Goal: Task Accomplishment & Management: Manage account settings

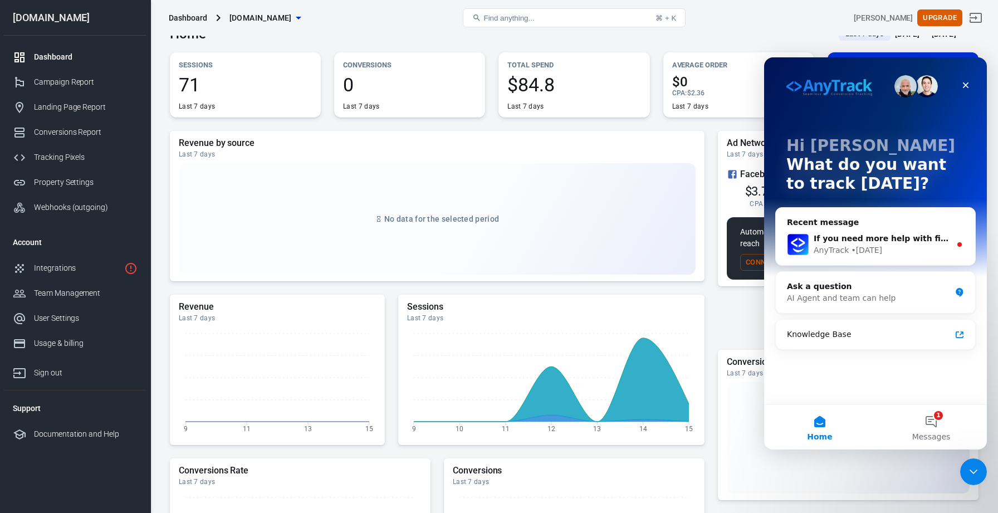
scroll to position [19, 0]
click at [927, 86] on img "Intercom messenger" at bounding box center [927, 86] width 22 height 22
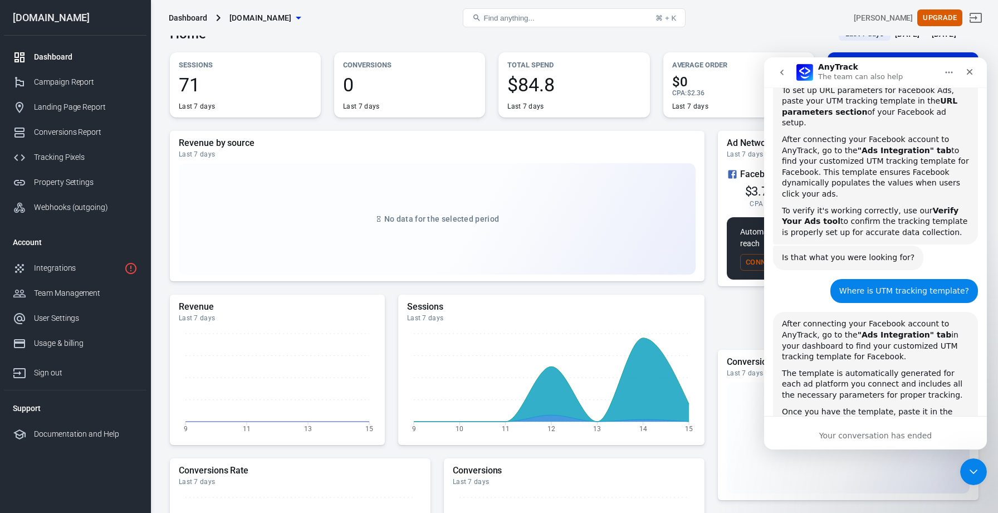
scroll to position [294, 0]
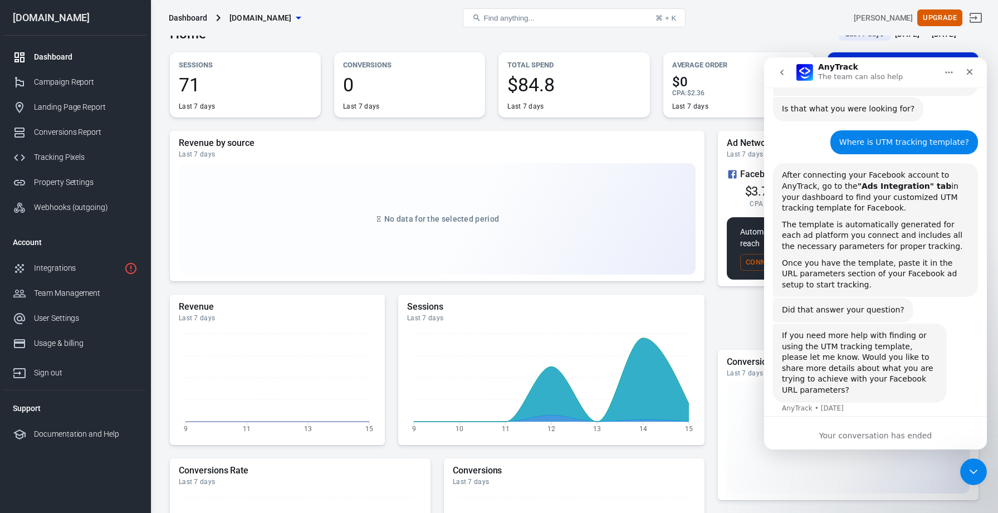
click at [974, 478] on icon "Close Intercom Messenger" at bounding box center [973, 471] width 13 height 13
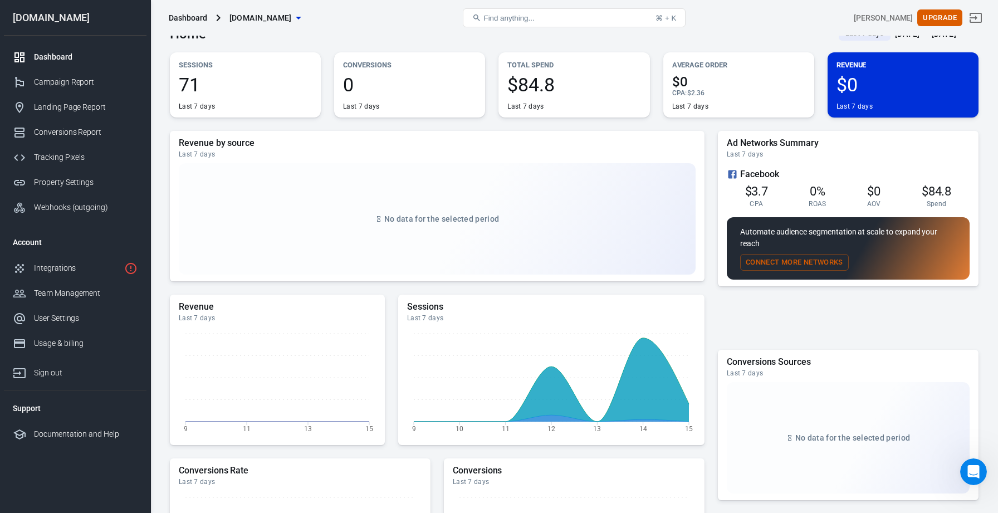
scroll to position [9, 0]
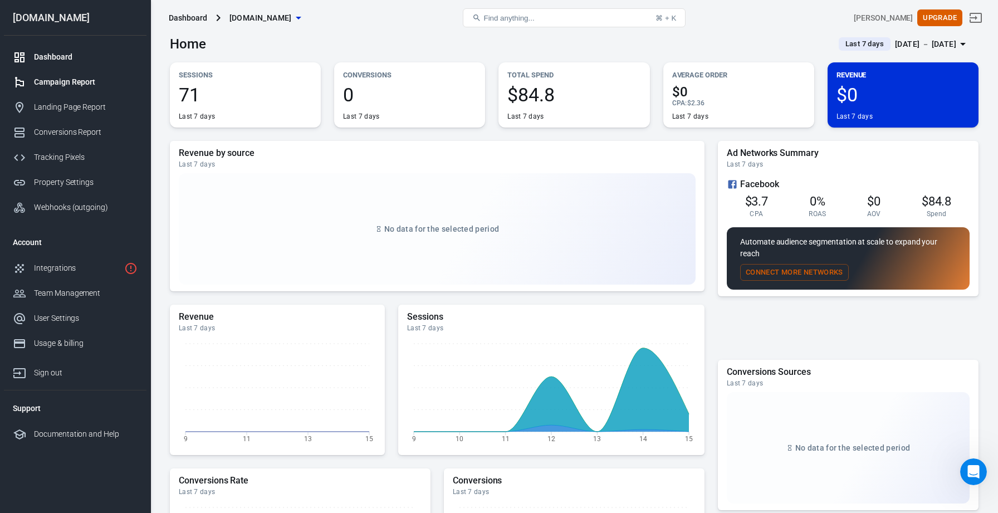
click at [99, 81] on div "Campaign Report" at bounding box center [86, 82] width 104 height 12
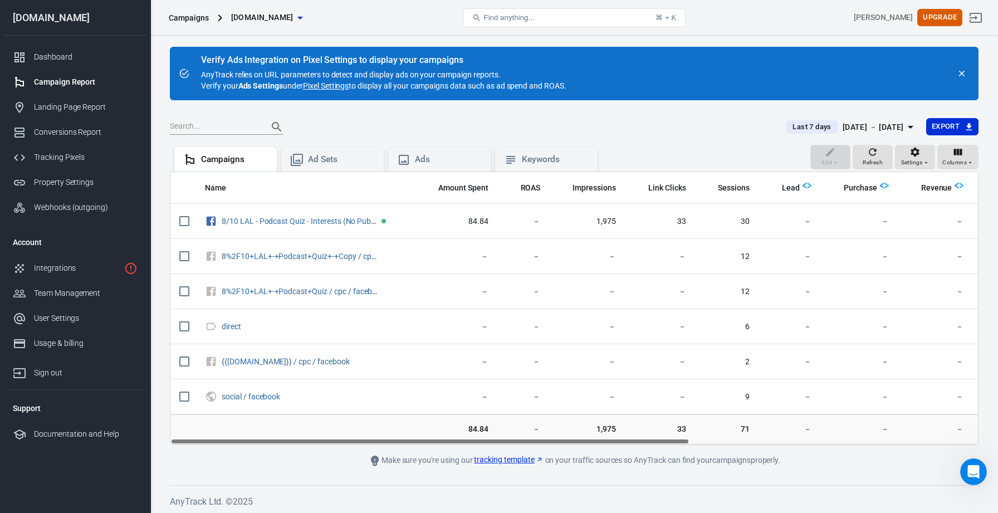
click at [336, 86] on link "Pixel Settings" at bounding box center [326, 85] width 46 height 11
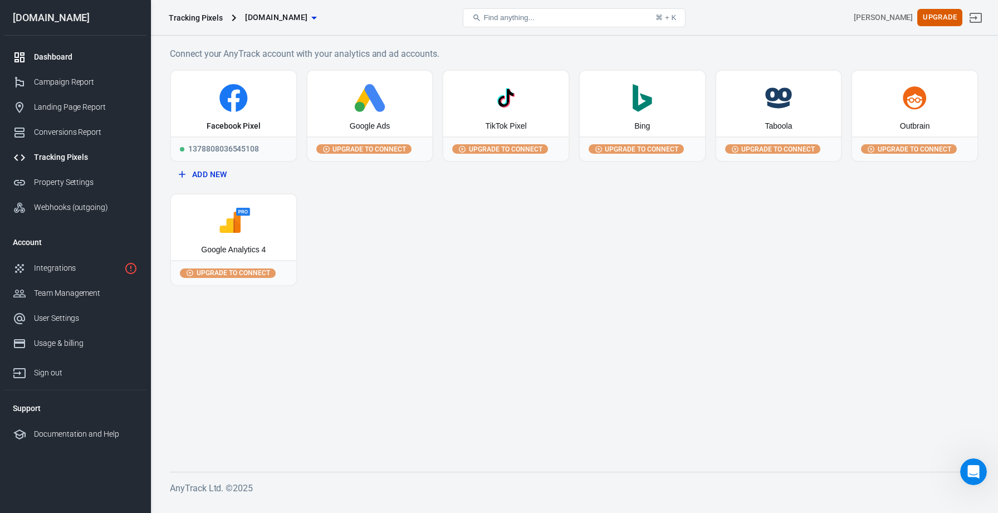
click at [62, 60] on div "Dashboard" at bounding box center [86, 57] width 104 height 12
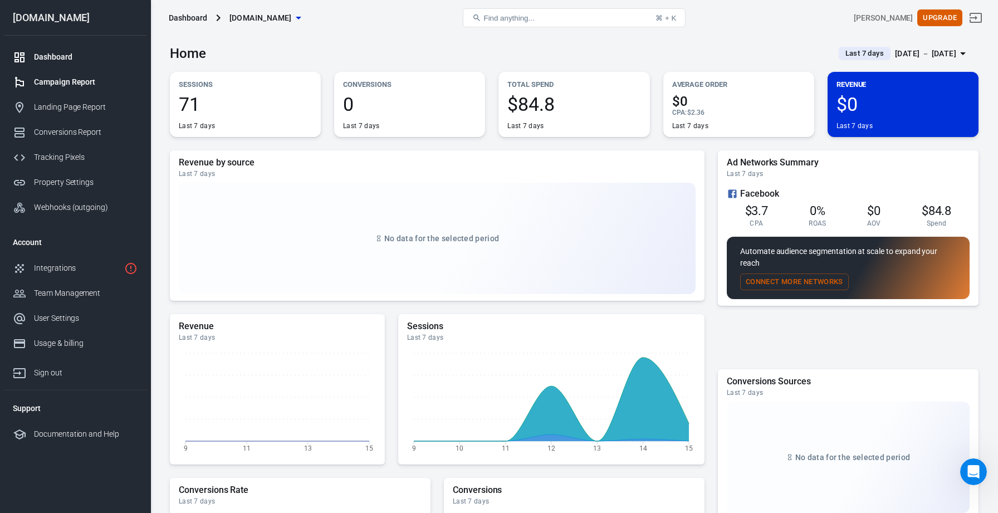
click at [84, 84] on div "Campaign Report" at bounding box center [86, 82] width 104 height 12
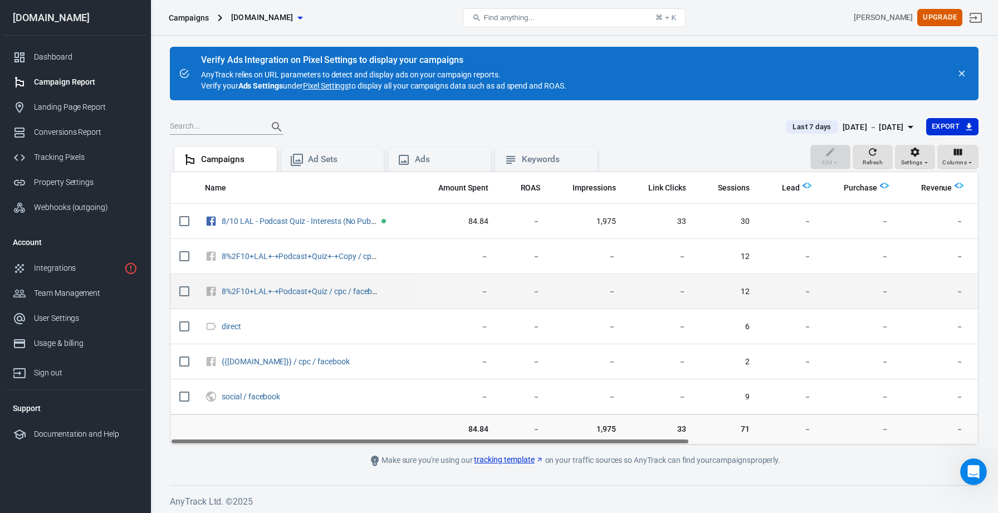
scroll to position [2, 0]
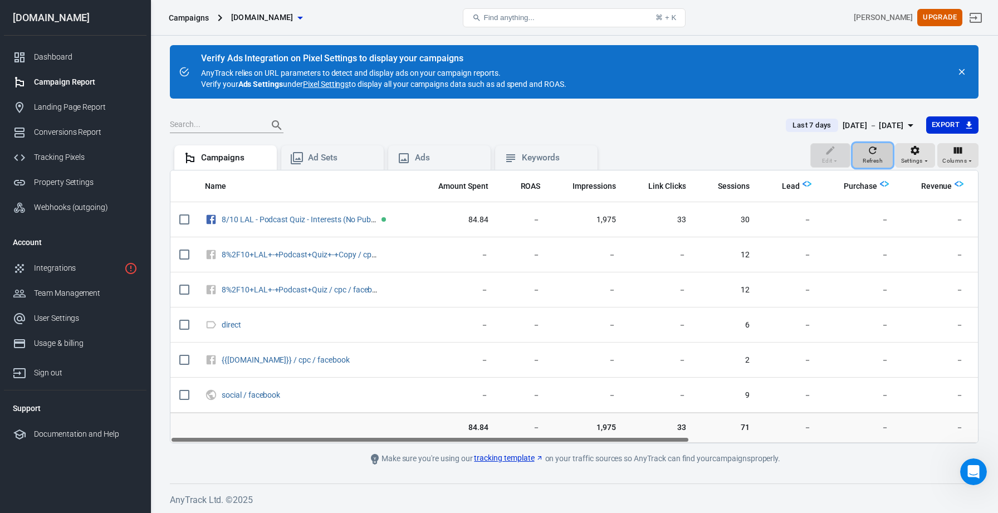
click at [877, 152] on icon "button" at bounding box center [872, 150] width 11 height 11
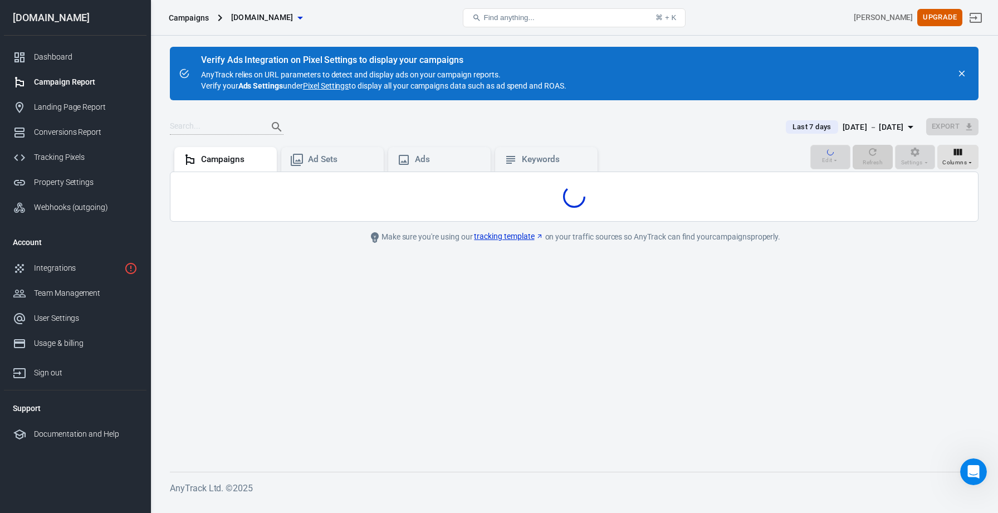
scroll to position [0, 0]
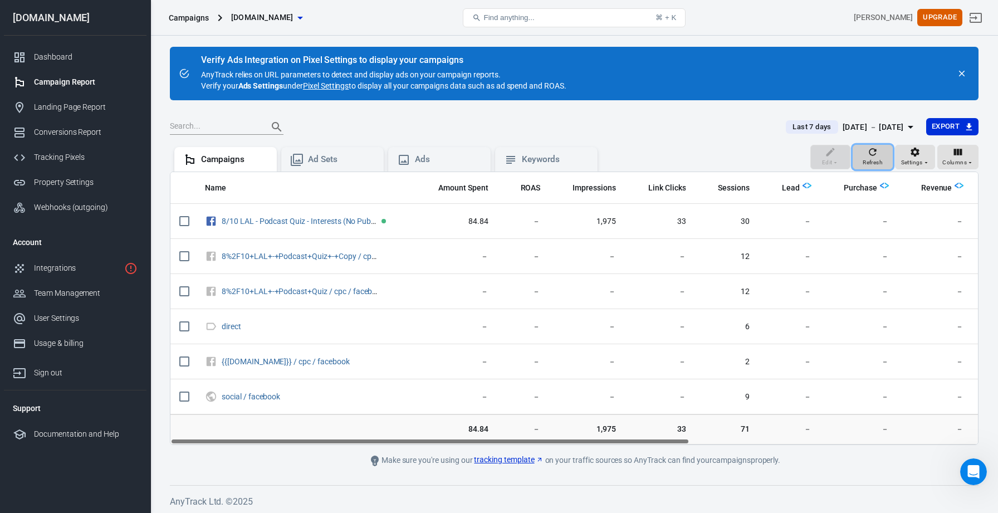
click at [877, 152] on icon "button" at bounding box center [872, 151] width 11 height 11
click at [51, 103] on div "Landing Page Report" at bounding box center [86, 107] width 104 height 12
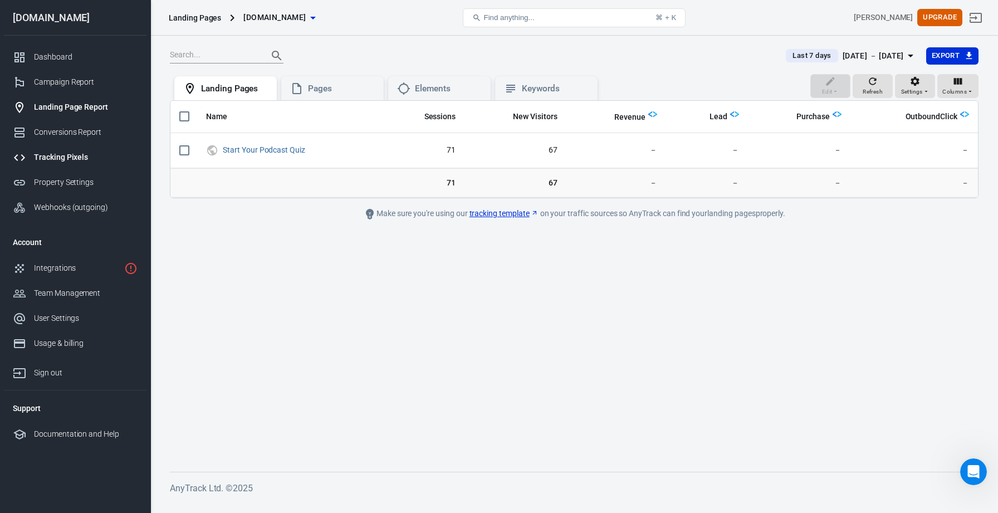
click at [55, 159] on div "Tracking Pixels" at bounding box center [86, 157] width 104 height 12
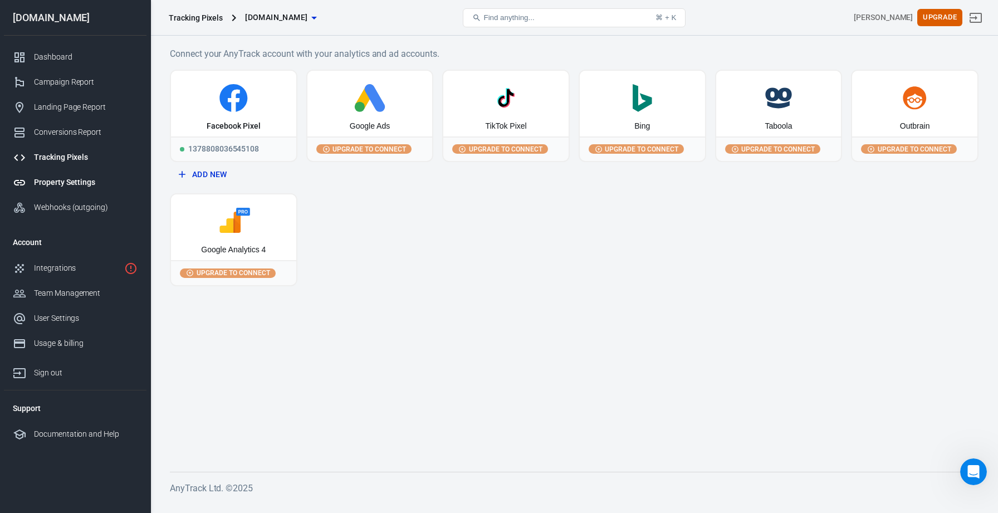
click at [58, 182] on div "Property Settings" at bounding box center [86, 183] width 104 height 12
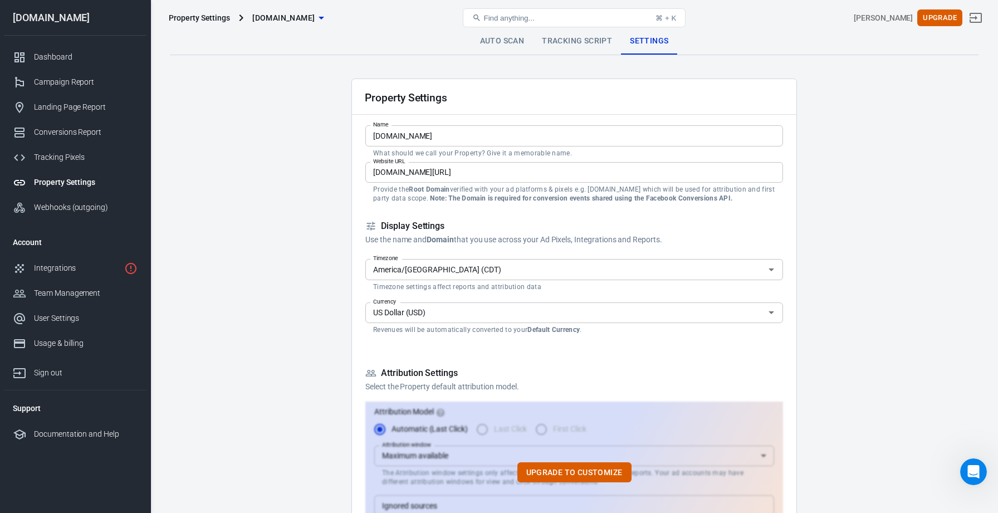
click at [202, 25] on div "Property Settings [DOMAIN_NAME]" at bounding box center [299, 17] width 271 height 27
click at [209, 14] on div "Property Settings" at bounding box center [199, 17] width 61 height 11
click at [197, 20] on div "Property Settings" at bounding box center [199, 17] width 61 height 11
click at [315, 18] on span "[DOMAIN_NAME]" at bounding box center [283, 18] width 62 height 14
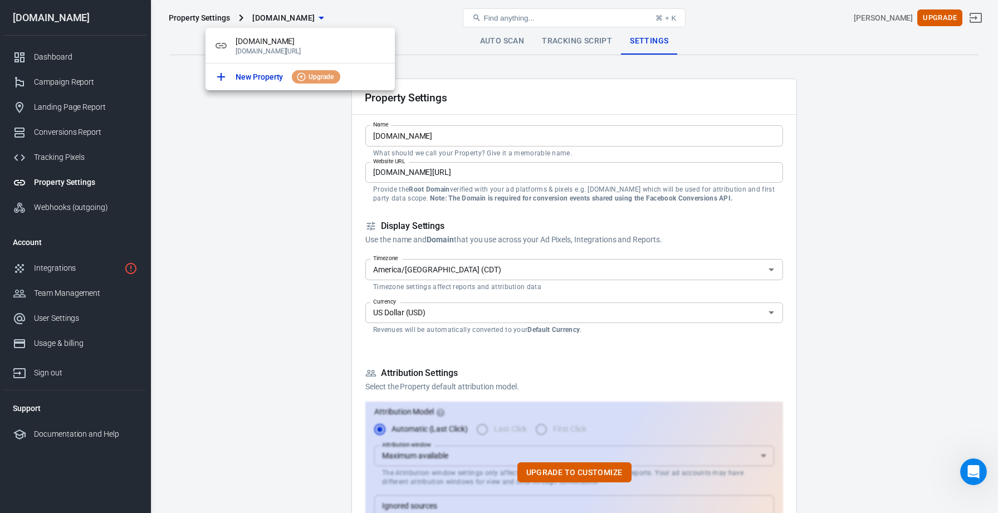
click at [260, 200] on div at bounding box center [499, 256] width 998 height 513
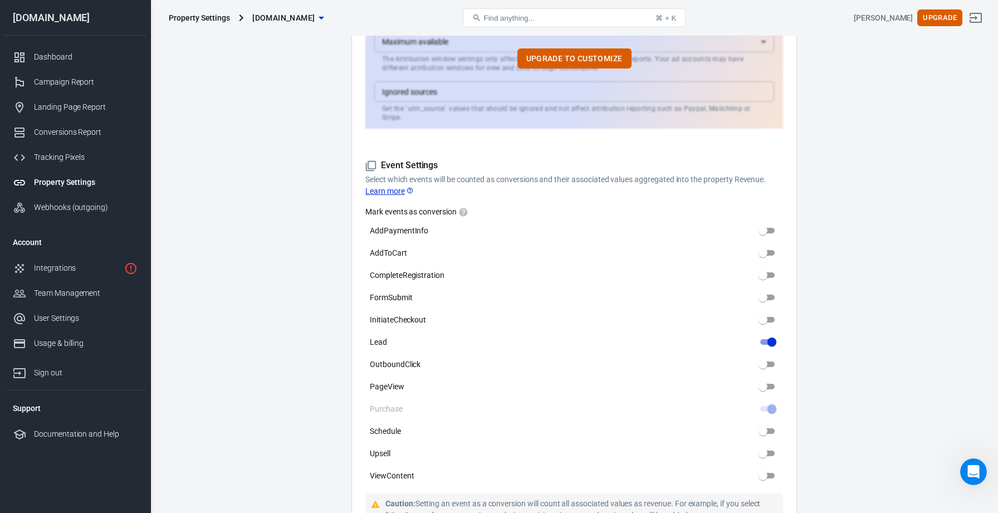
scroll to position [394, 0]
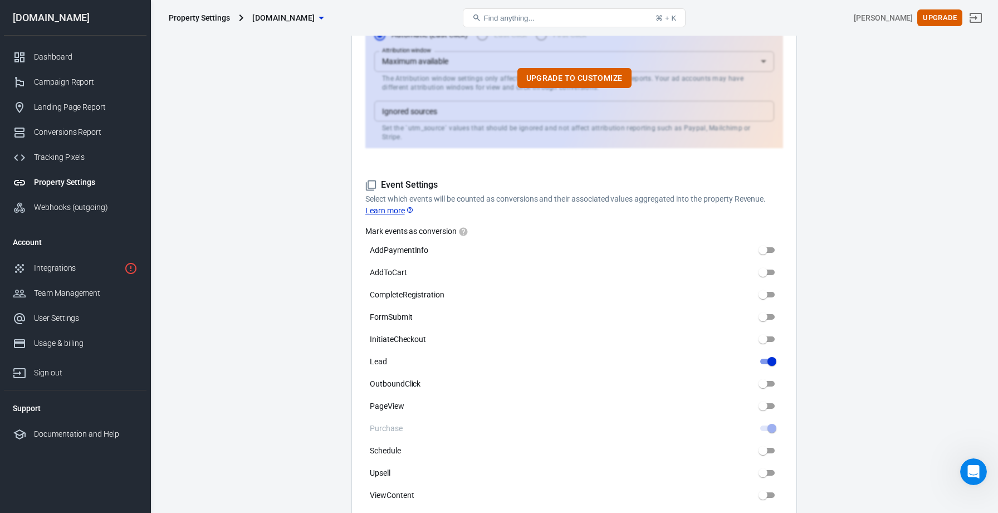
click at [380, 205] on link "Learn more" at bounding box center [389, 211] width 48 height 12
click at [80, 271] on div "Integrations" at bounding box center [77, 268] width 86 height 12
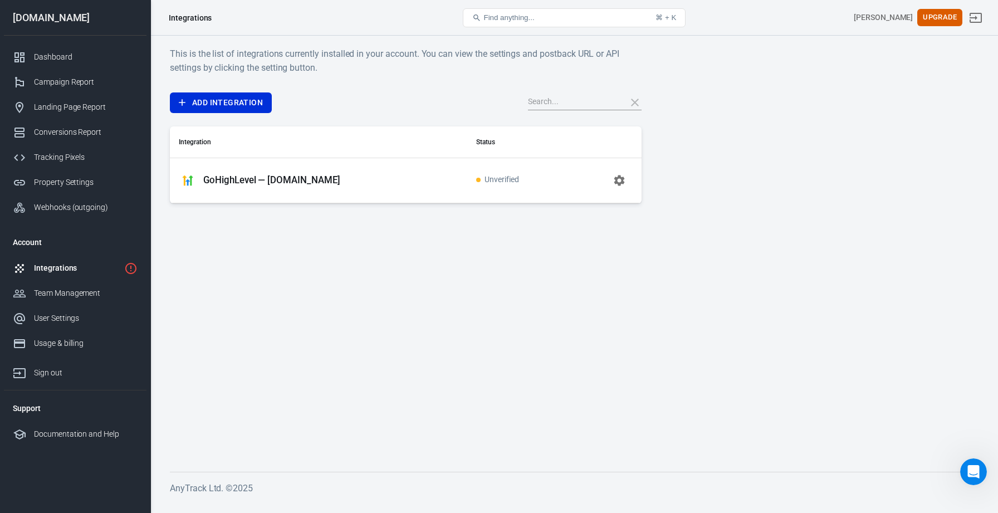
click at [617, 179] on icon "button" at bounding box center [619, 180] width 11 height 11
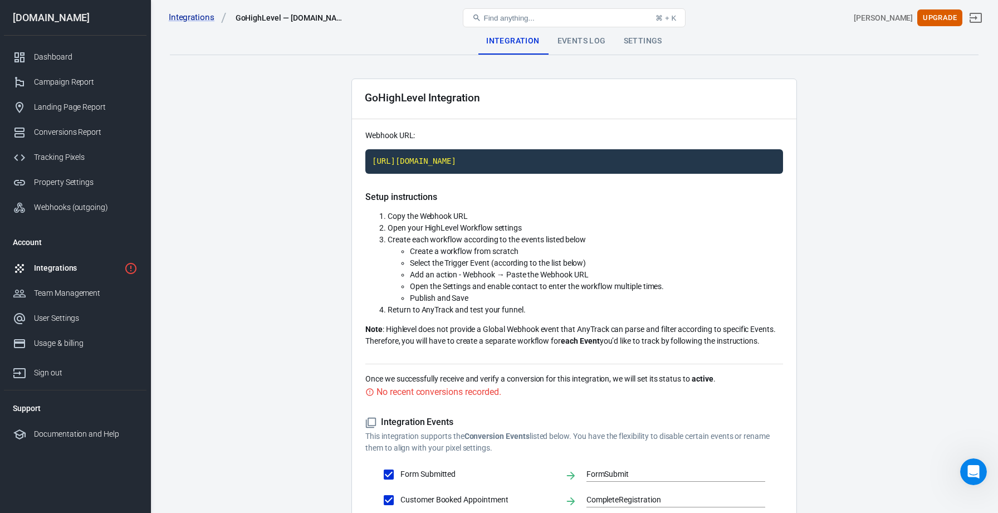
click at [53, 262] on div "Integrations" at bounding box center [77, 268] width 86 height 12
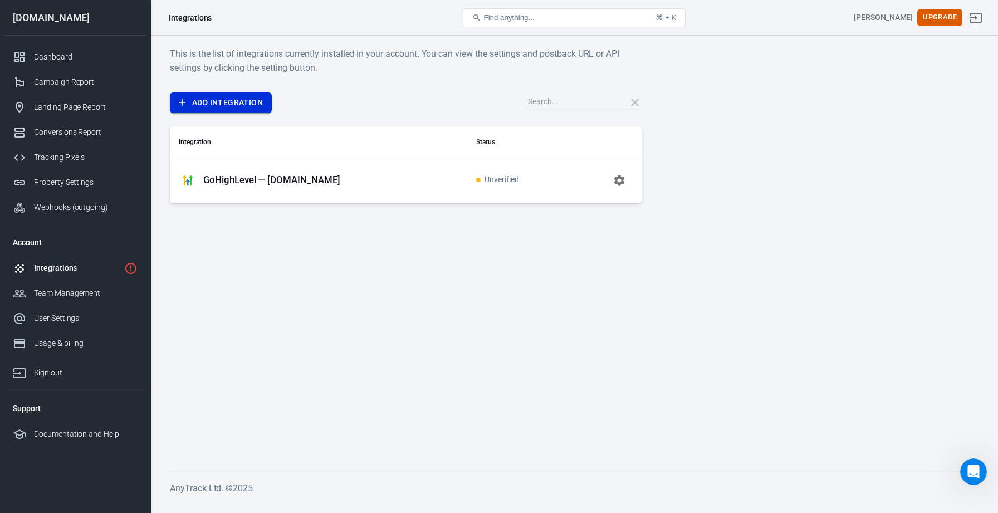
click at [256, 103] on link "Add Integration" at bounding box center [221, 102] width 102 height 21
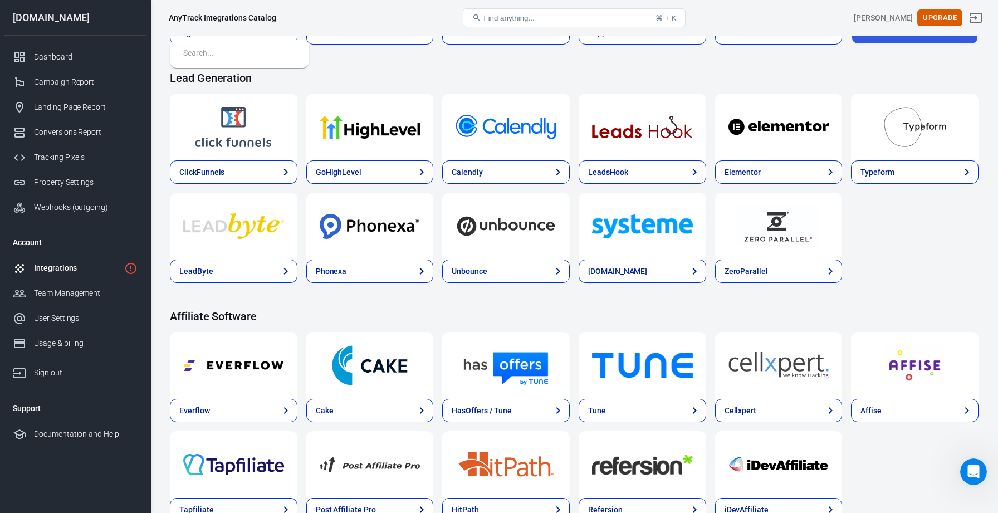
scroll to position [575, 0]
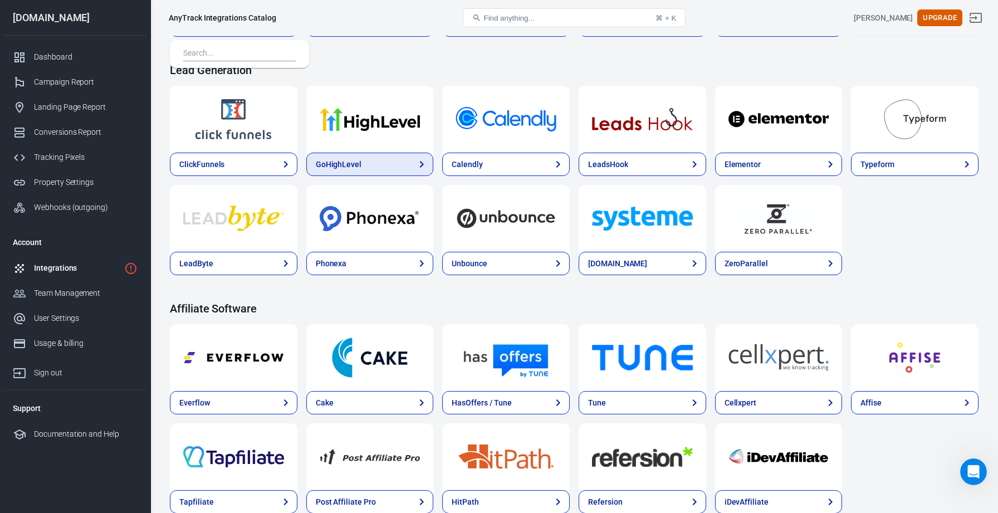
click at [400, 158] on link "GoHighLevel" at bounding box center [370, 164] width 128 height 23
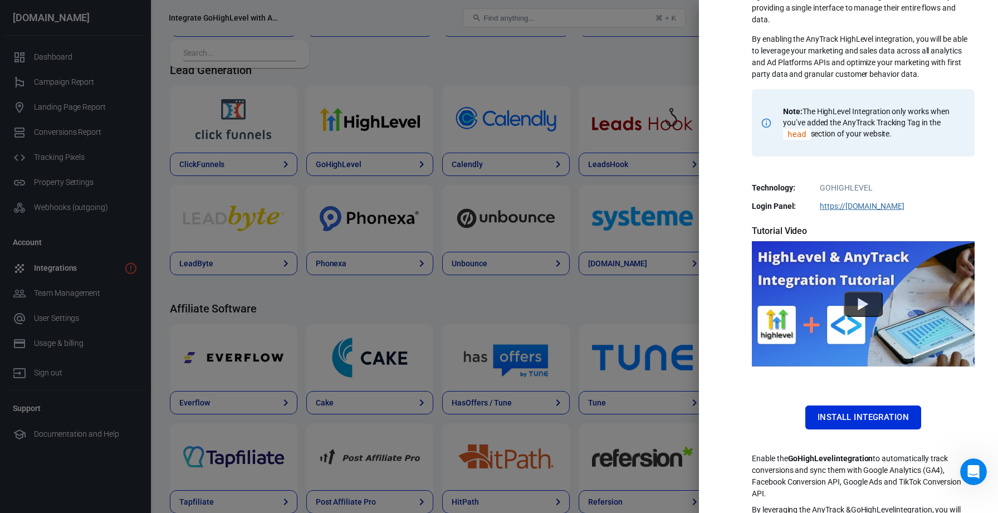
scroll to position [95, 0]
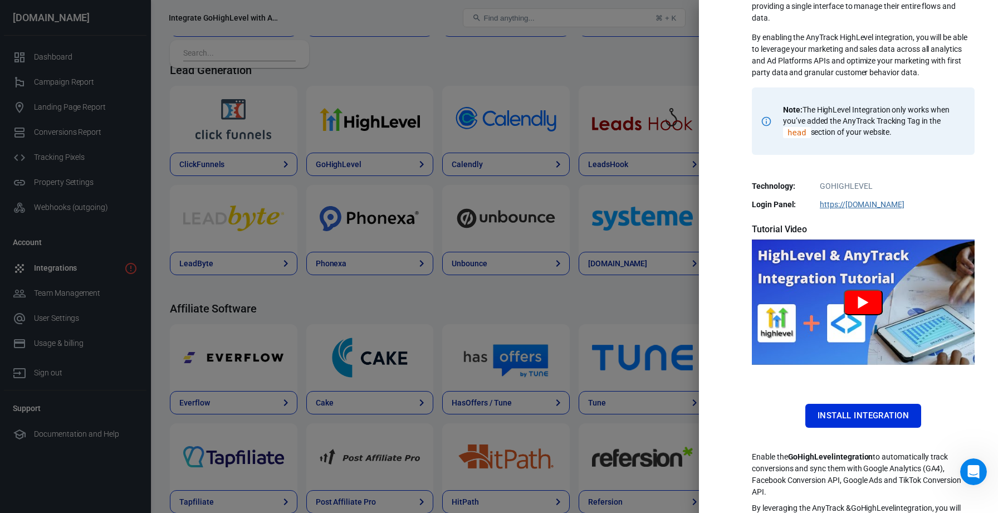
click at [864, 305] on button "Watch GoHighLevel Tutorial" at bounding box center [863, 303] width 39 height 26
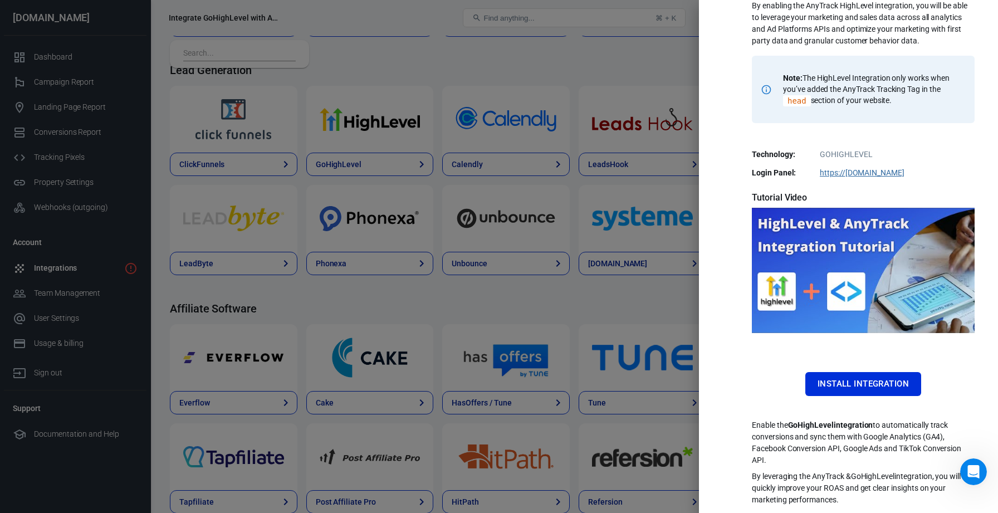
scroll to position [0, 0]
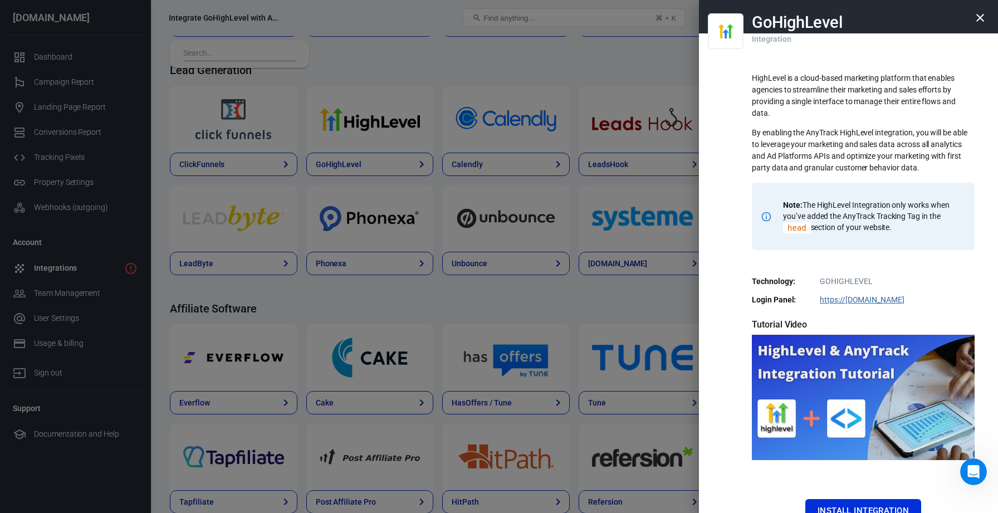
click at [981, 21] on icon "button" at bounding box center [980, 17] width 13 height 13
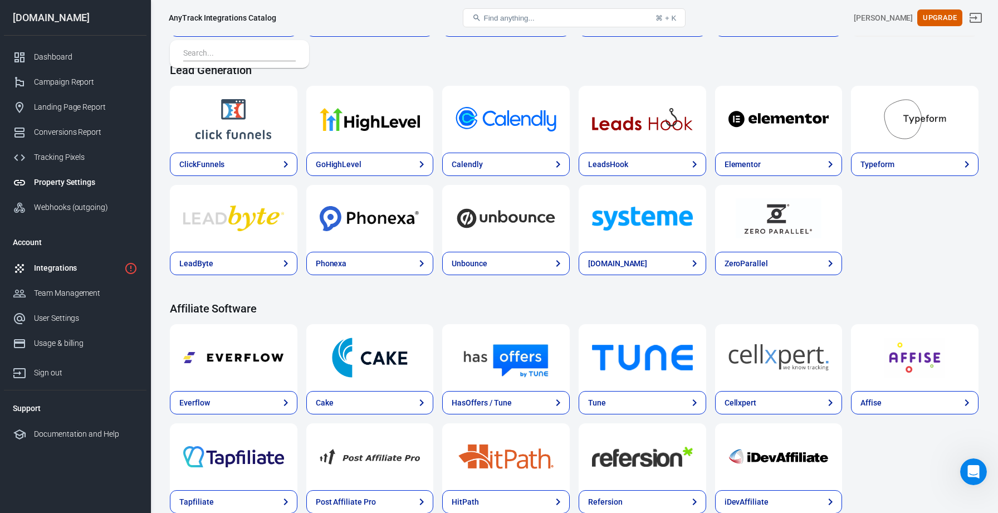
click at [71, 187] on div "Property Settings" at bounding box center [86, 183] width 104 height 12
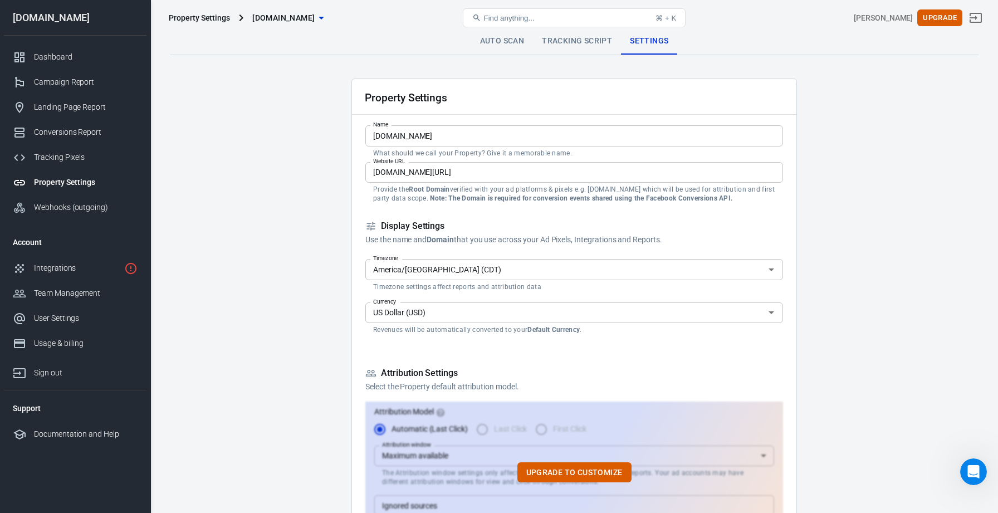
click at [515, 33] on div "Property Settings [DOMAIN_NAME] Find anything... ⌘ + K [PERSON_NAME] Upgrade" at bounding box center [574, 18] width 847 height 36
click at [580, 50] on link "Tracking Script" at bounding box center [577, 41] width 88 height 27
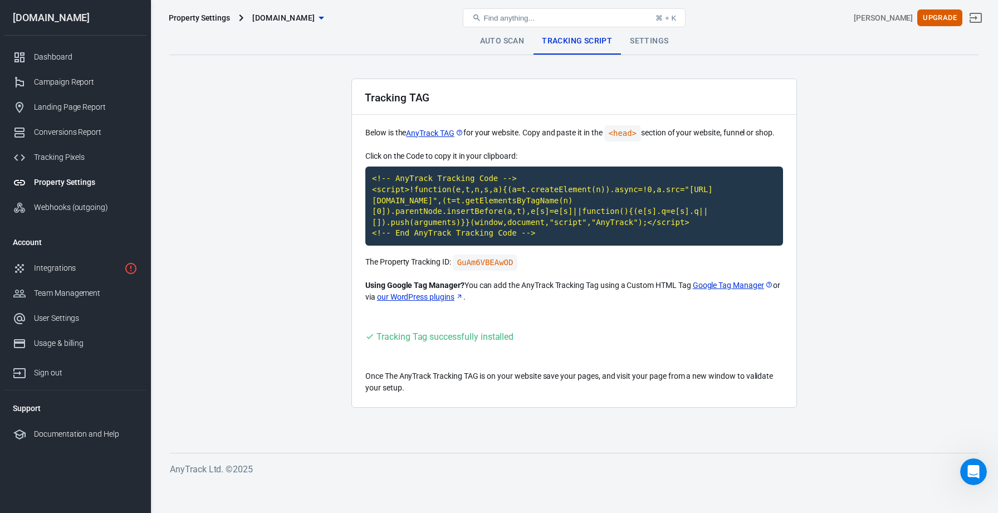
click at [522, 43] on link "Auto Scan" at bounding box center [502, 41] width 62 height 27
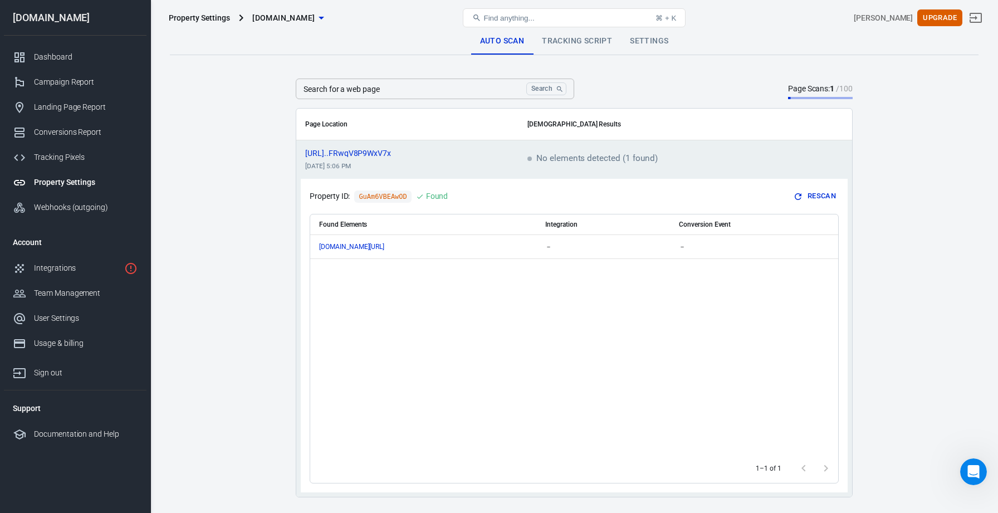
click at [641, 37] on link "Settings" at bounding box center [649, 41] width 56 height 27
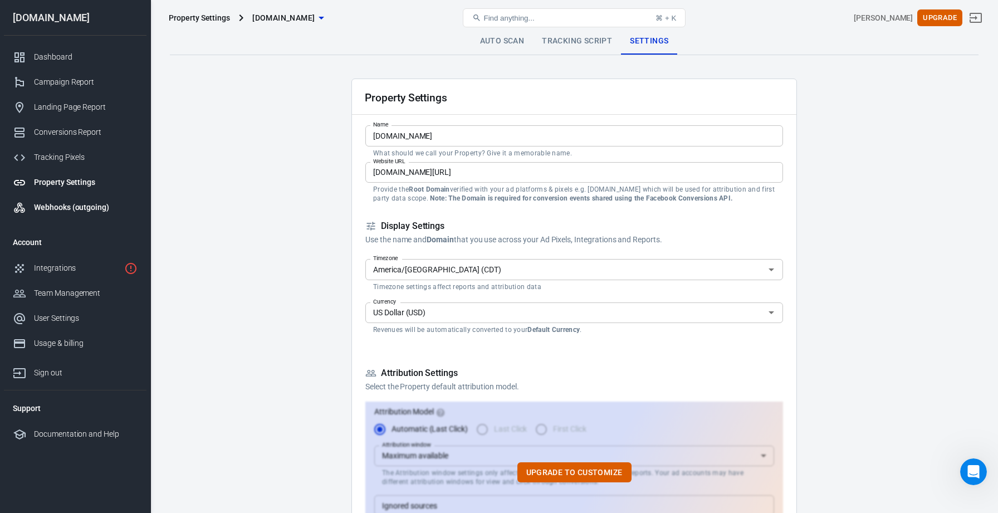
click at [62, 202] on div "Webhooks (outgoing)" at bounding box center [86, 208] width 104 height 12
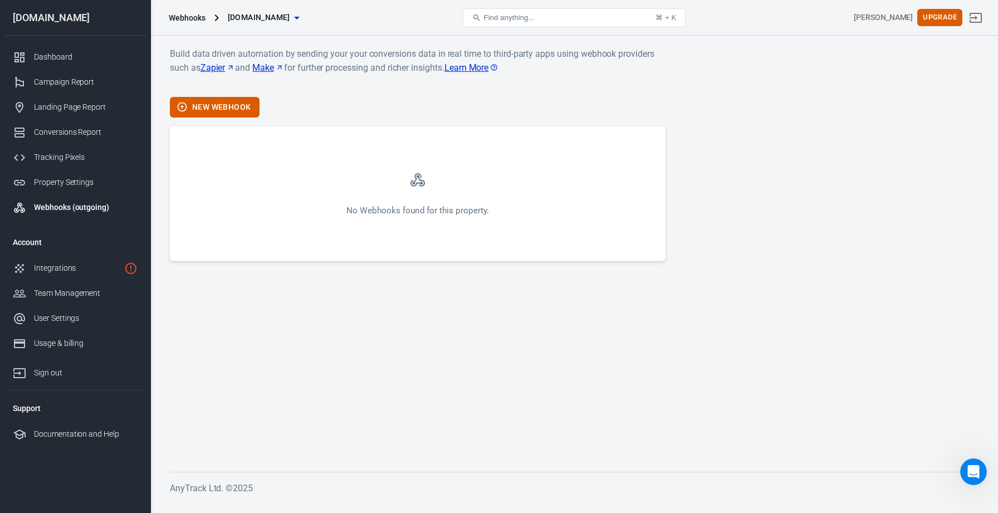
click at [288, 18] on span "[DOMAIN_NAME]" at bounding box center [259, 18] width 62 height 14
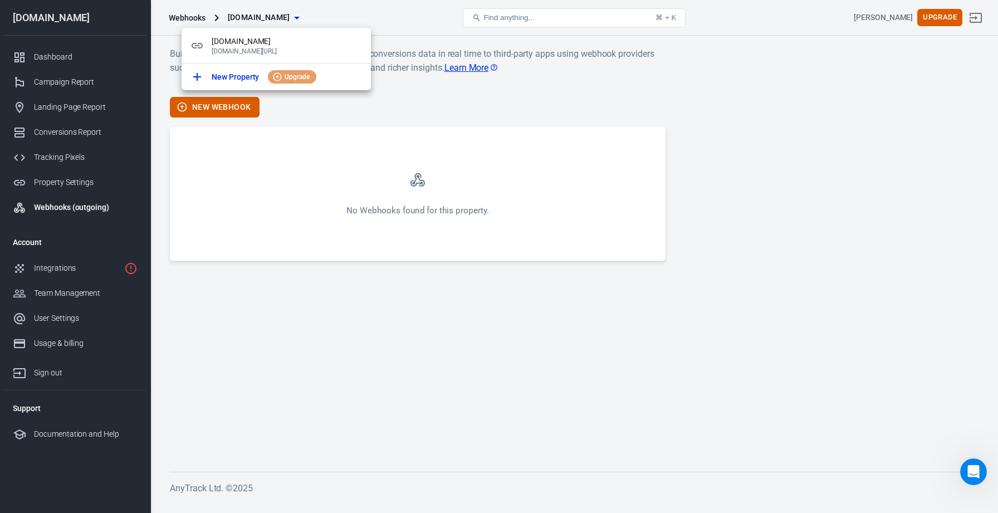
click at [288, 18] on div at bounding box center [499, 256] width 998 height 513
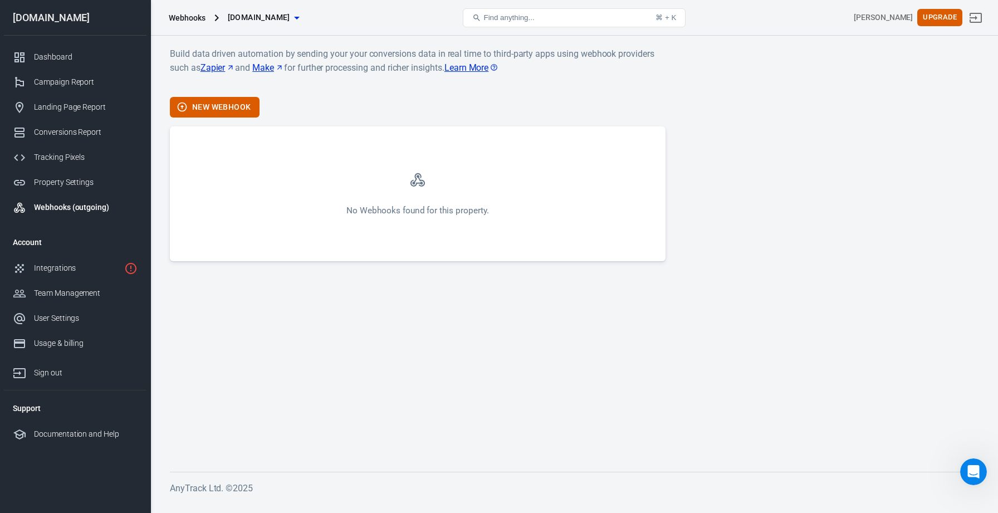
click at [288, 18] on span "[DOMAIN_NAME]" at bounding box center [259, 18] width 62 height 14
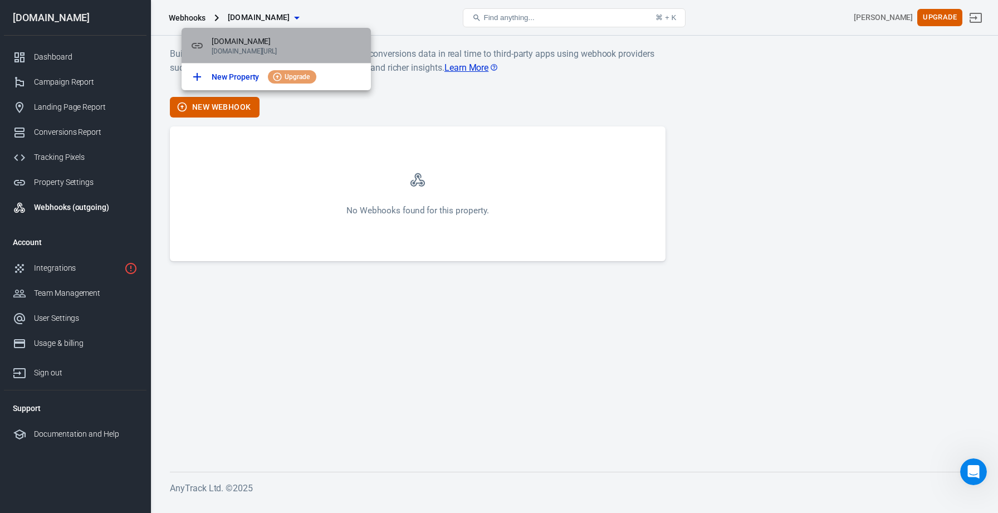
click at [282, 43] on span "[DOMAIN_NAME]" at bounding box center [287, 42] width 150 height 12
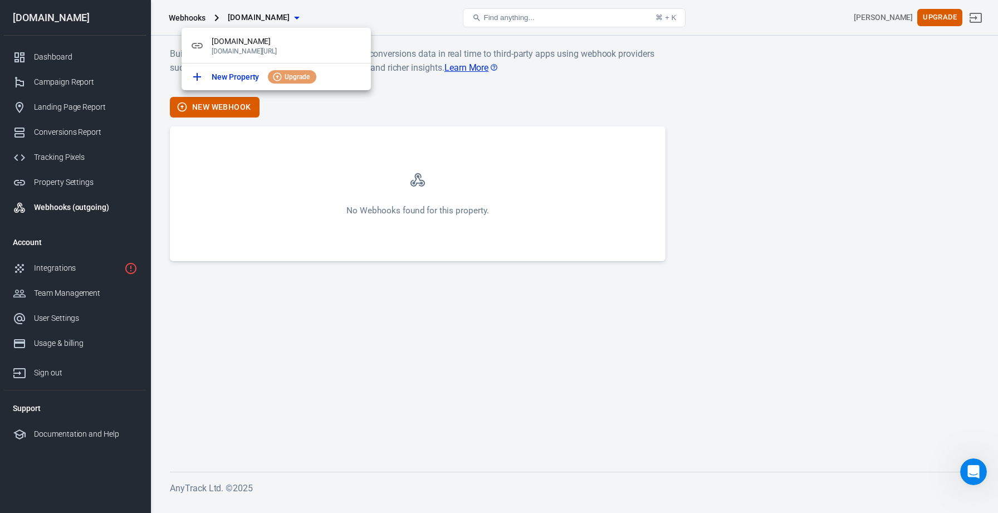
click at [57, 176] on div at bounding box center [499, 256] width 998 height 513
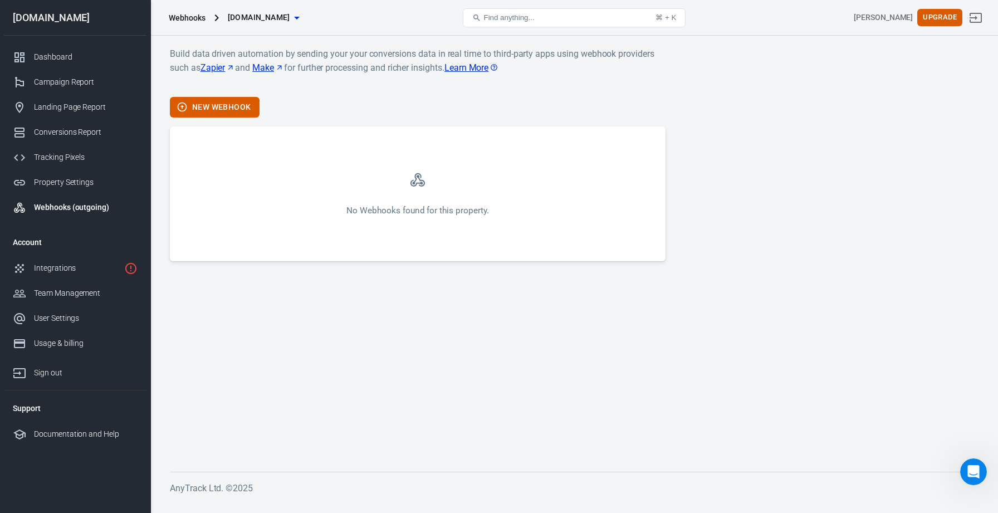
click at [58, 188] on div "Property Settings" at bounding box center [86, 183] width 104 height 12
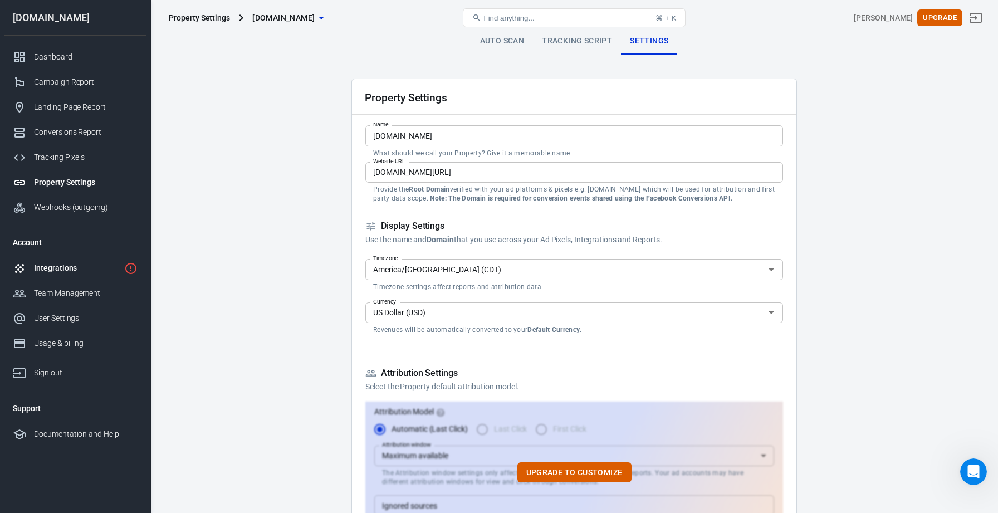
click at [68, 273] on div "Integrations" at bounding box center [77, 268] width 86 height 12
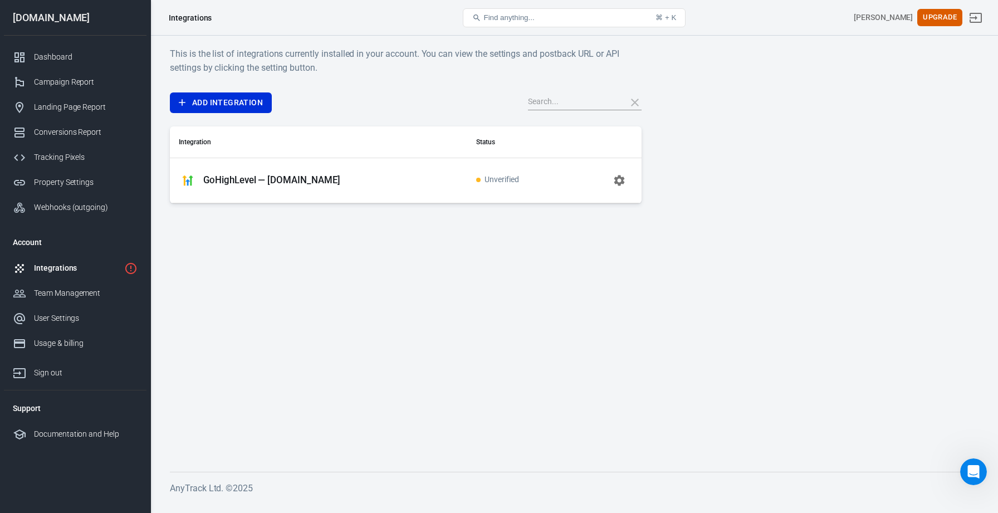
click at [316, 182] on p "GoHighLevel — [DOMAIN_NAME]" at bounding box center [271, 180] width 137 height 12
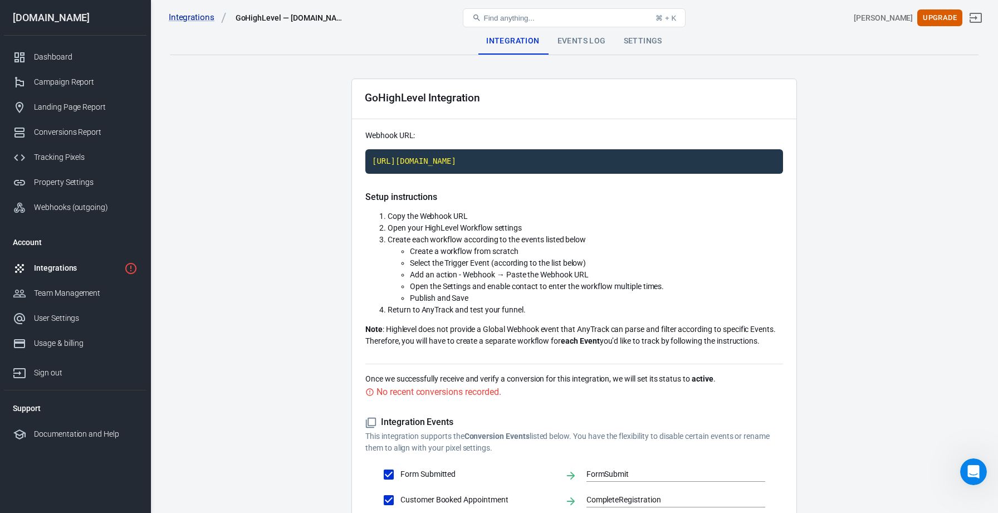
click at [567, 159] on code "[URL][DOMAIN_NAME]" at bounding box center [574, 161] width 418 height 25
click at [585, 33] on div "Integrations GoHighLevel — [DOMAIN_NAME] Find anything... ⌘ + K [PERSON_NAME] U…" at bounding box center [574, 18] width 847 height 36
click at [585, 41] on div "Events Log" at bounding box center [582, 41] width 66 height 27
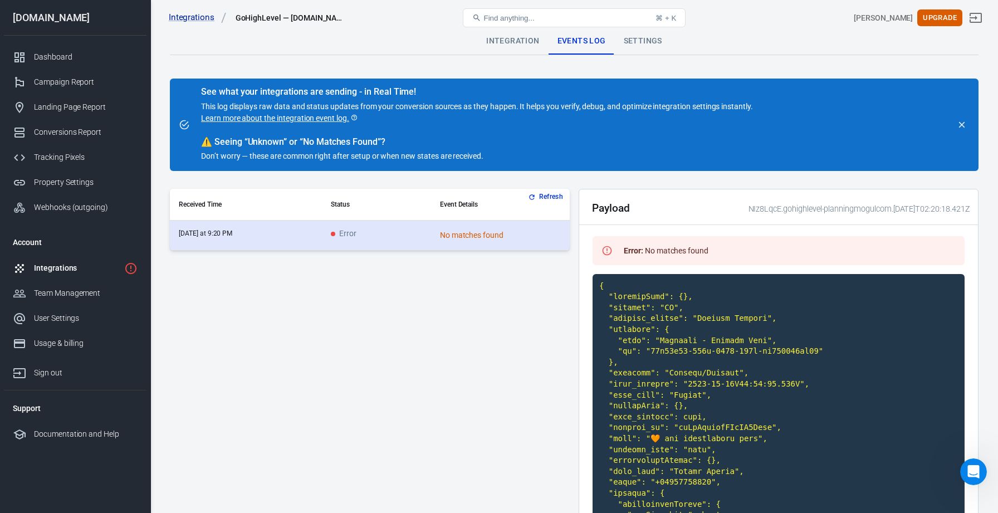
click at [402, 238] on td "Error" at bounding box center [376, 236] width 109 height 30
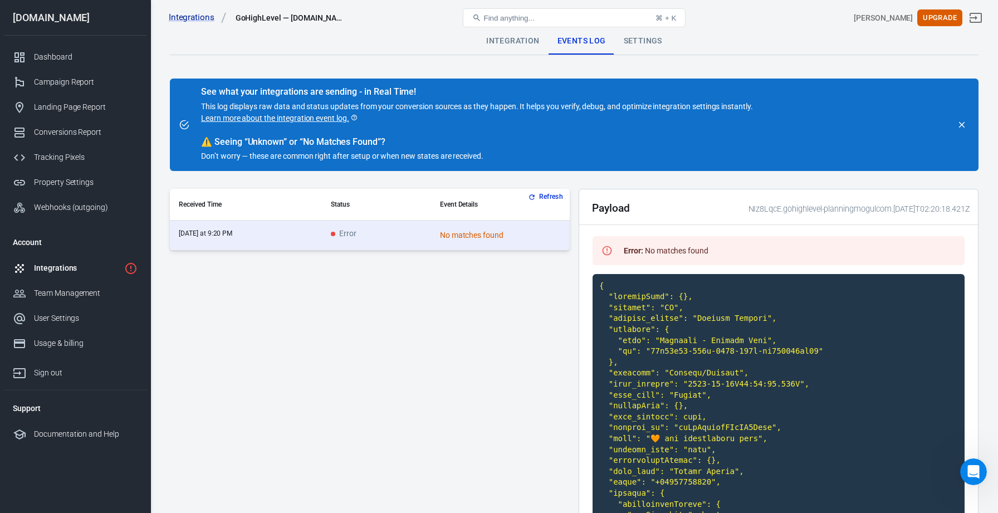
click at [643, 31] on div "Integrations GoHighLevel — [DOMAIN_NAME] Find anything... ⌘ + K [PERSON_NAME] U…" at bounding box center [574, 18] width 847 height 36
click at [642, 40] on div "Settings" at bounding box center [643, 41] width 56 height 27
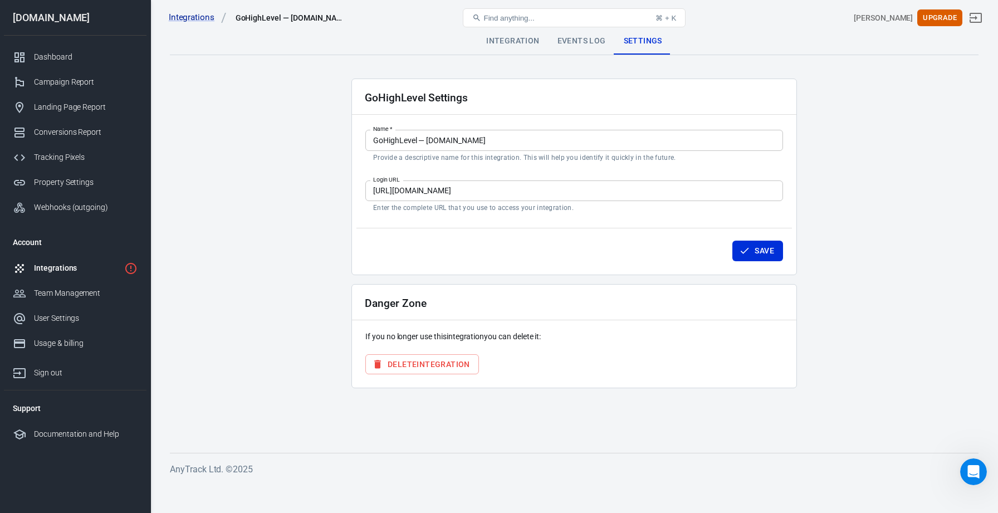
click at [510, 38] on div "Integration" at bounding box center [512, 41] width 71 height 27
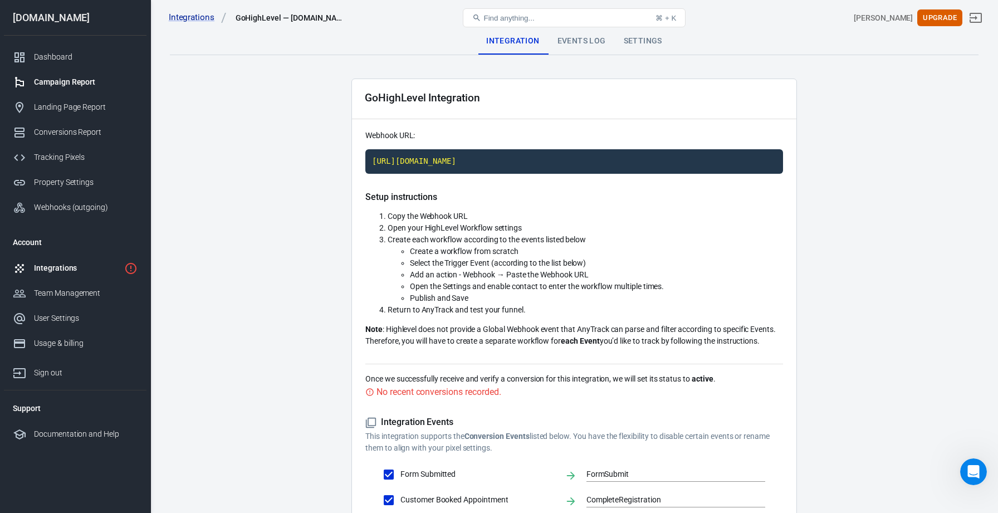
click at [88, 87] on div "Campaign Report" at bounding box center [86, 82] width 104 height 12
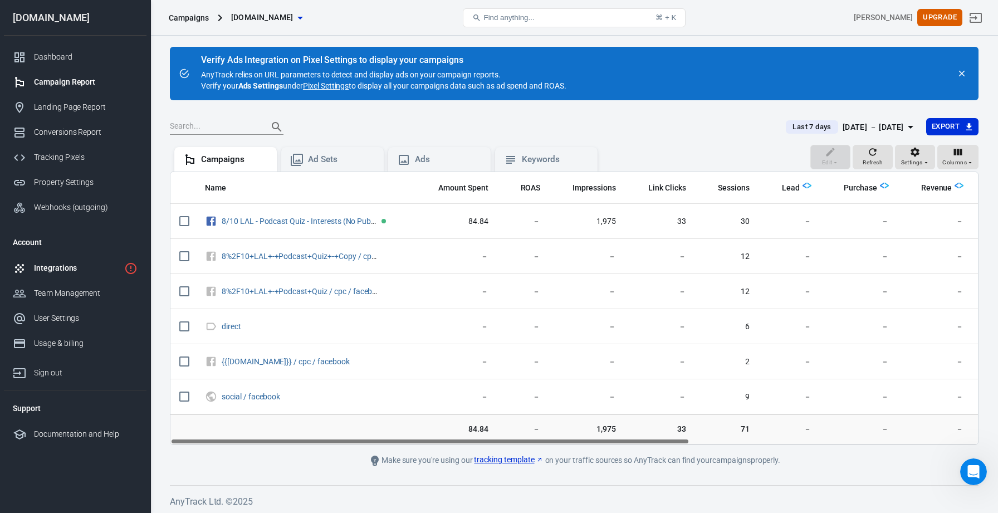
click at [72, 271] on div "Integrations" at bounding box center [77, 268] width 86 height 12
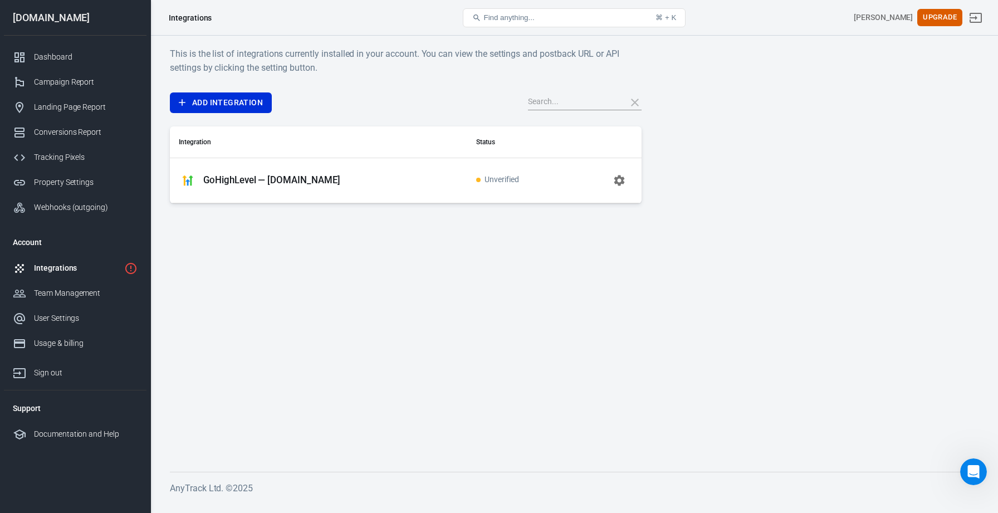
click at [488, 179] on span "Unverified" at bounding box center [497, 179] width 43 height 9
click at [481, 179] on span at bounding box center [478, 180] width 4 height 4
click at [625, 181] on icon "button" at bounding box center [619, 180] width 13 height 13
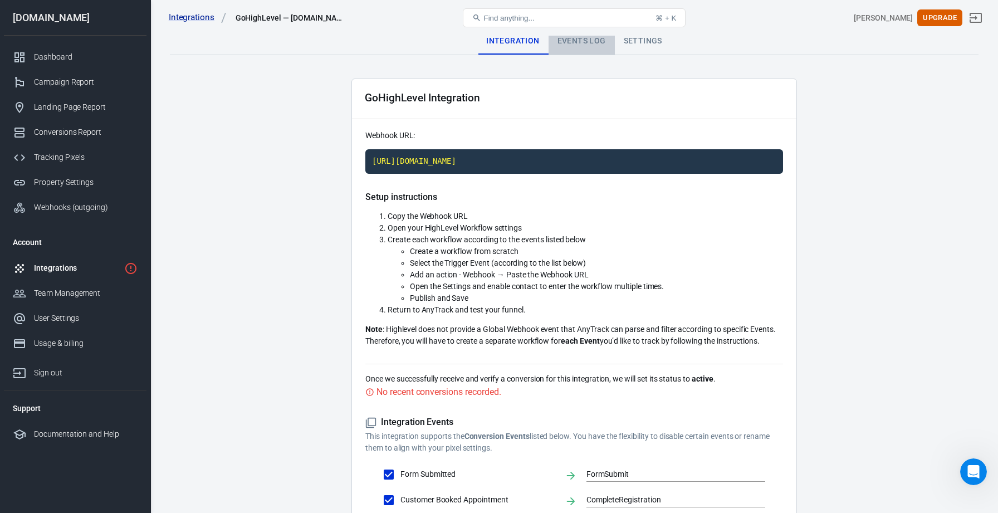
click at [585, 43] on div "Events Log" at bounding box center [582, 41] width 66 height 27
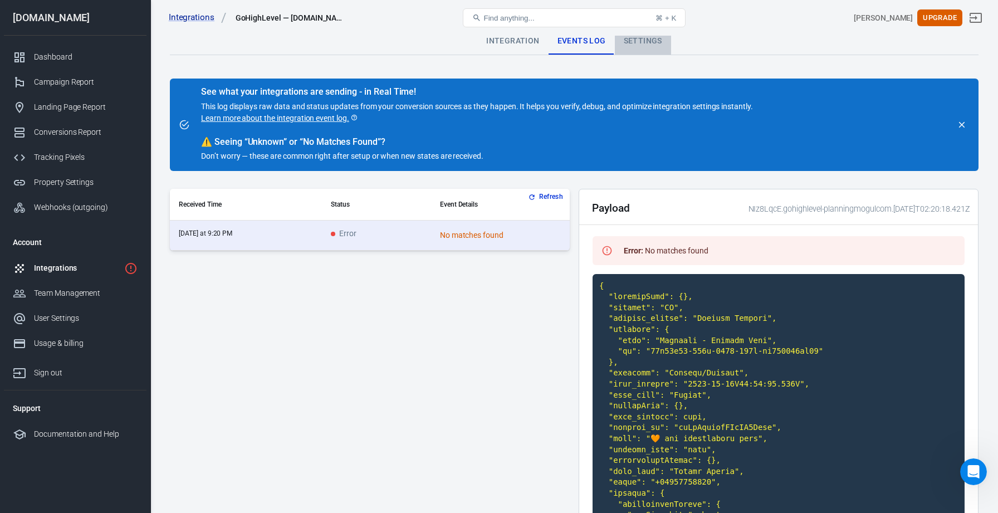
click at [654, 41] on div "Settings" at bounding box center [643, 41] width 56 height 27
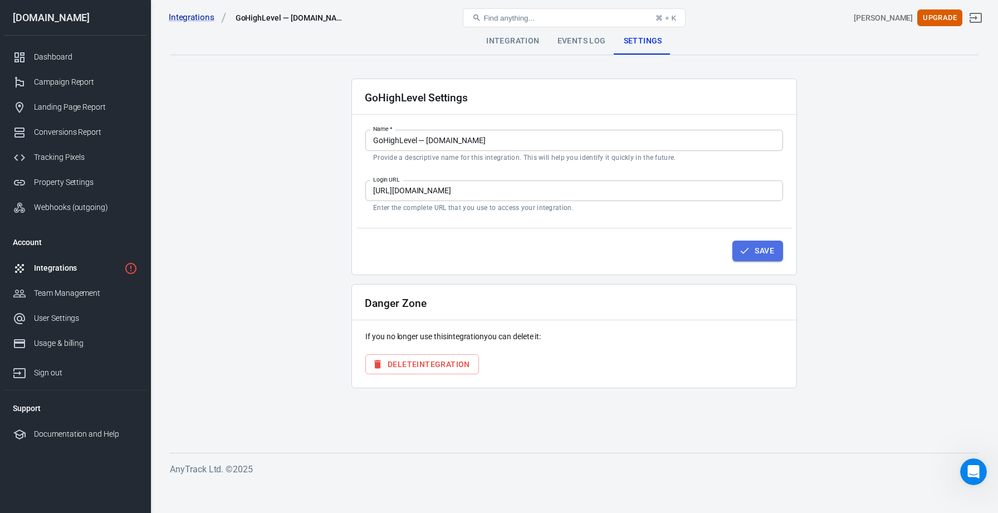
click at [761, 255] on button "Save" at bounding box center [757, 251] width 51 height 21
click at [71, 57] on div "Dashboard" at bounding box center [86, 57] width 104 height 12
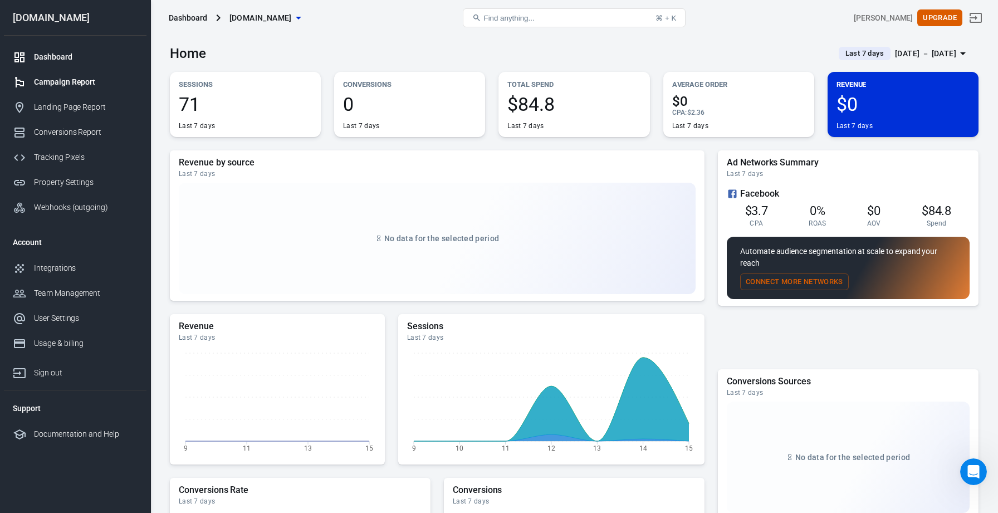
click at [75, 84] on div "Campaign Report" at bounding box center [86, 82] width 104 height 12
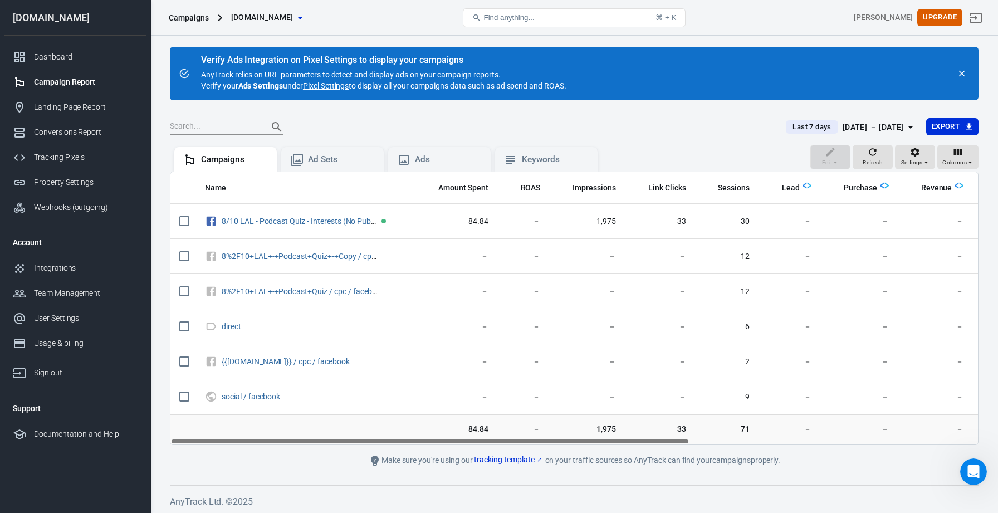
click at [294, 23] on span "[DOMAIN_NAME]" at bounding box center [262, 18] width 62 height 14
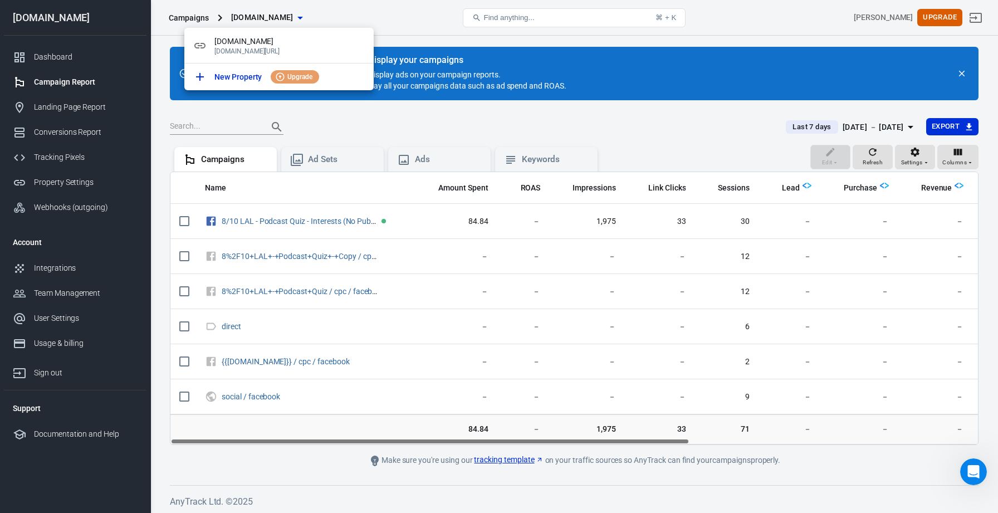
click at [307, 18] on div at bounding box center [499, 256] width 998 height 513
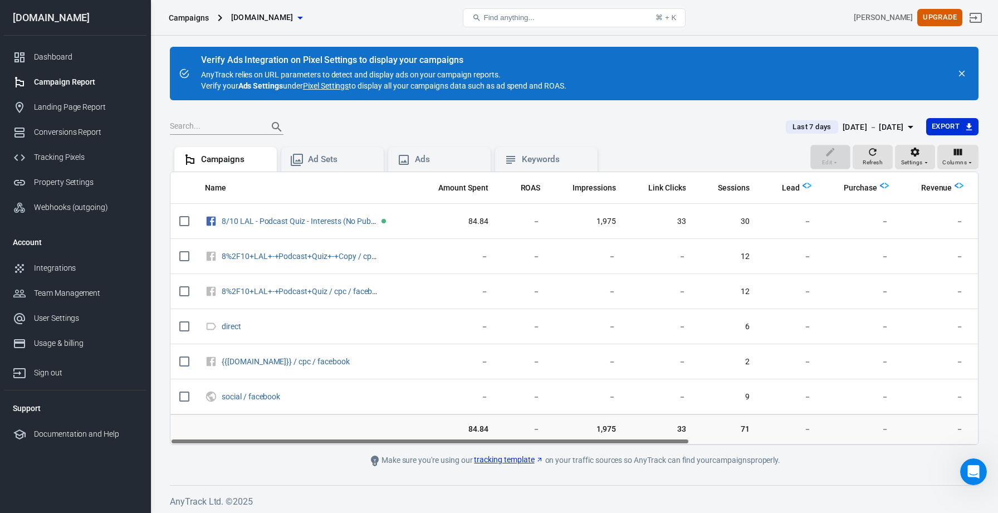
click at [208, 16] on div "Campaigns" at bounding box center [189, 17] width 40 height 11
click at [267, 15] on span "[DOMAIN_NAME]" at bounding box center [262, 18] width 62 height 14
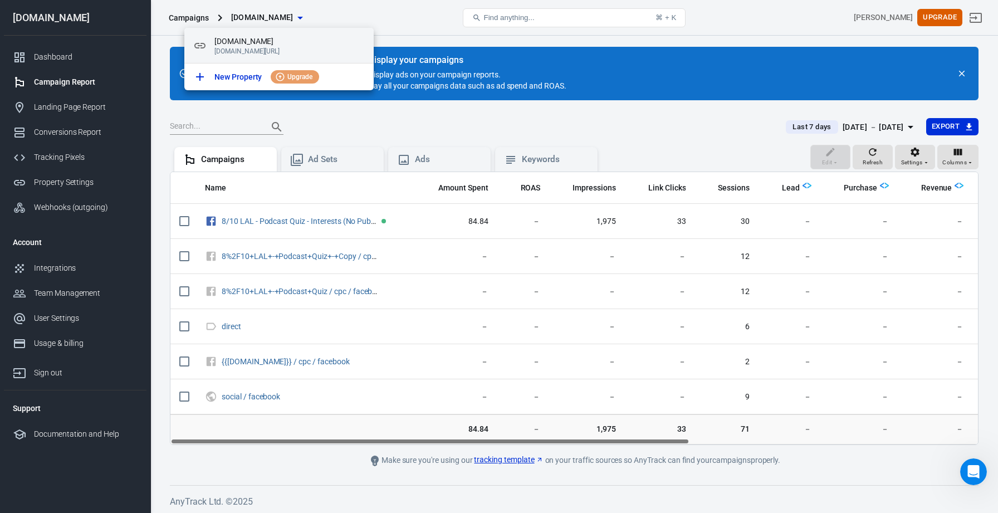
click at [261, 50] on p "[DOMAIN_NAME][URL]" at bounding box center [289, 51] width 150 height 8
click at [355, 108] on div at bounding box center [499, 256] width 998 height 513
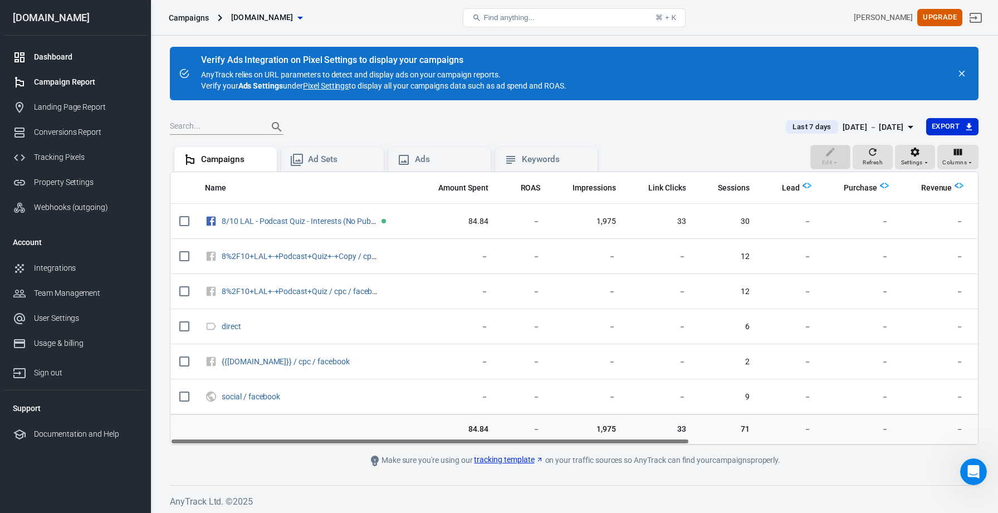
click at [83, 57] on div "Dashboard" at bounding box center [86, 57] width 104 height 12
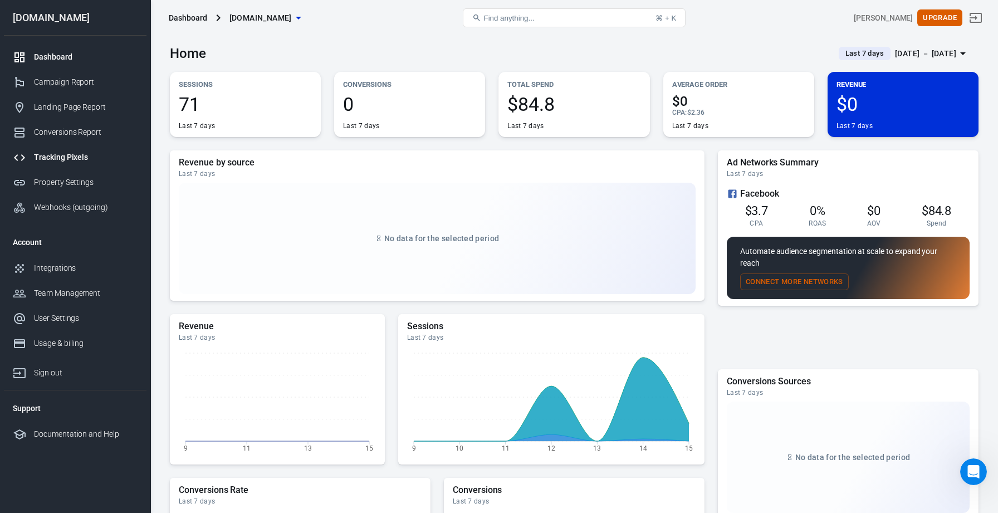
click at [69, 157] on div "Tracking Pixels" at bounding box center [86, 157] width 104 height 12
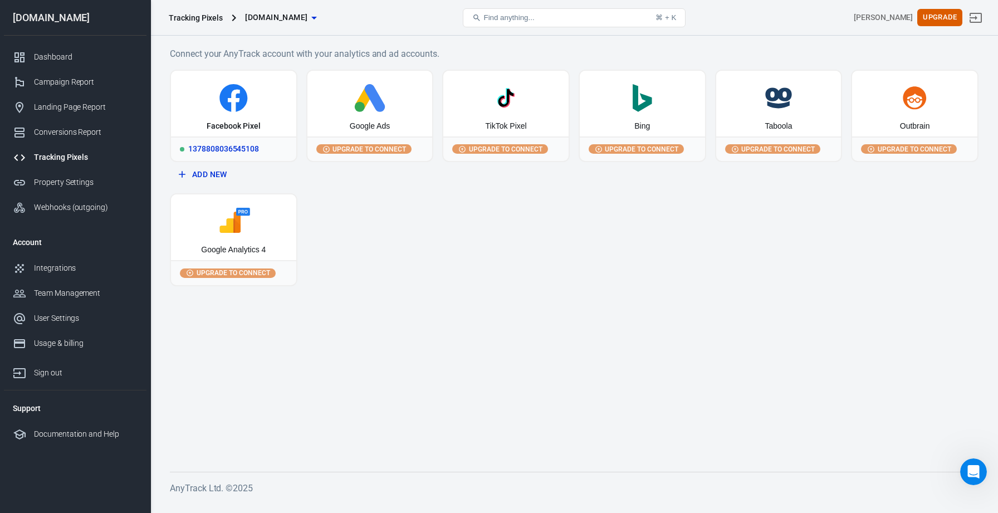
click at [224, 120] on div "Facebook Pixel" at bounding box center [233, 104] width 125 height 66
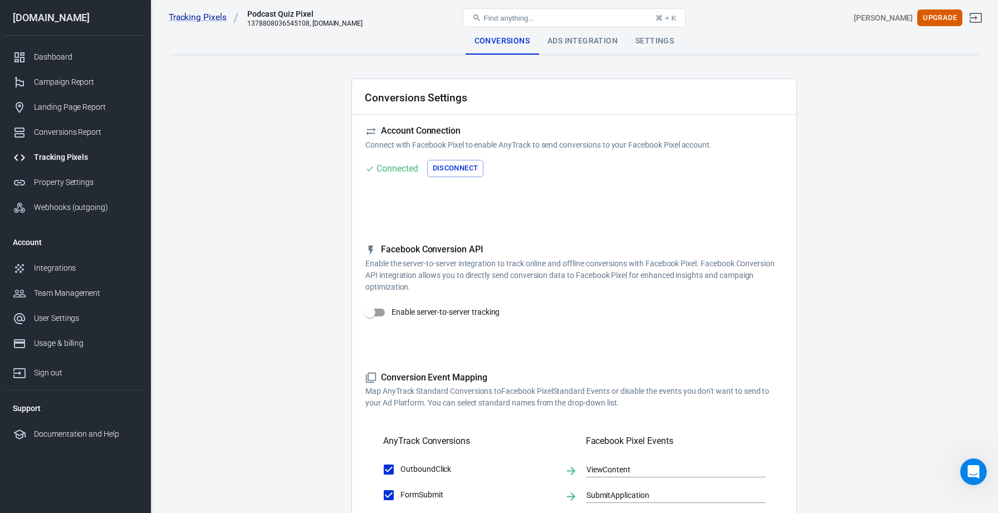
click at [584, 41] on div "Ads Integration" at bounding box center [583, 41] width 88 height 27
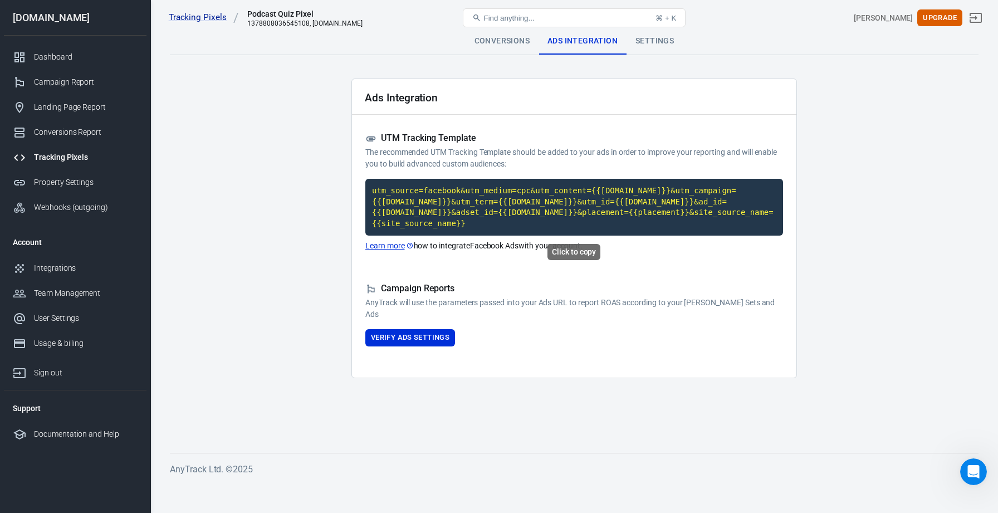
click at [449, 201] on code "utm_source=facebook&utm_medium=cpc&utm_content={{[DOMAIN_NAME]}}&utm_campaign={…" at bounding box center [574, 207] width 418 height 57
